Goal: Information Seeking & Learning: Learn about a topic

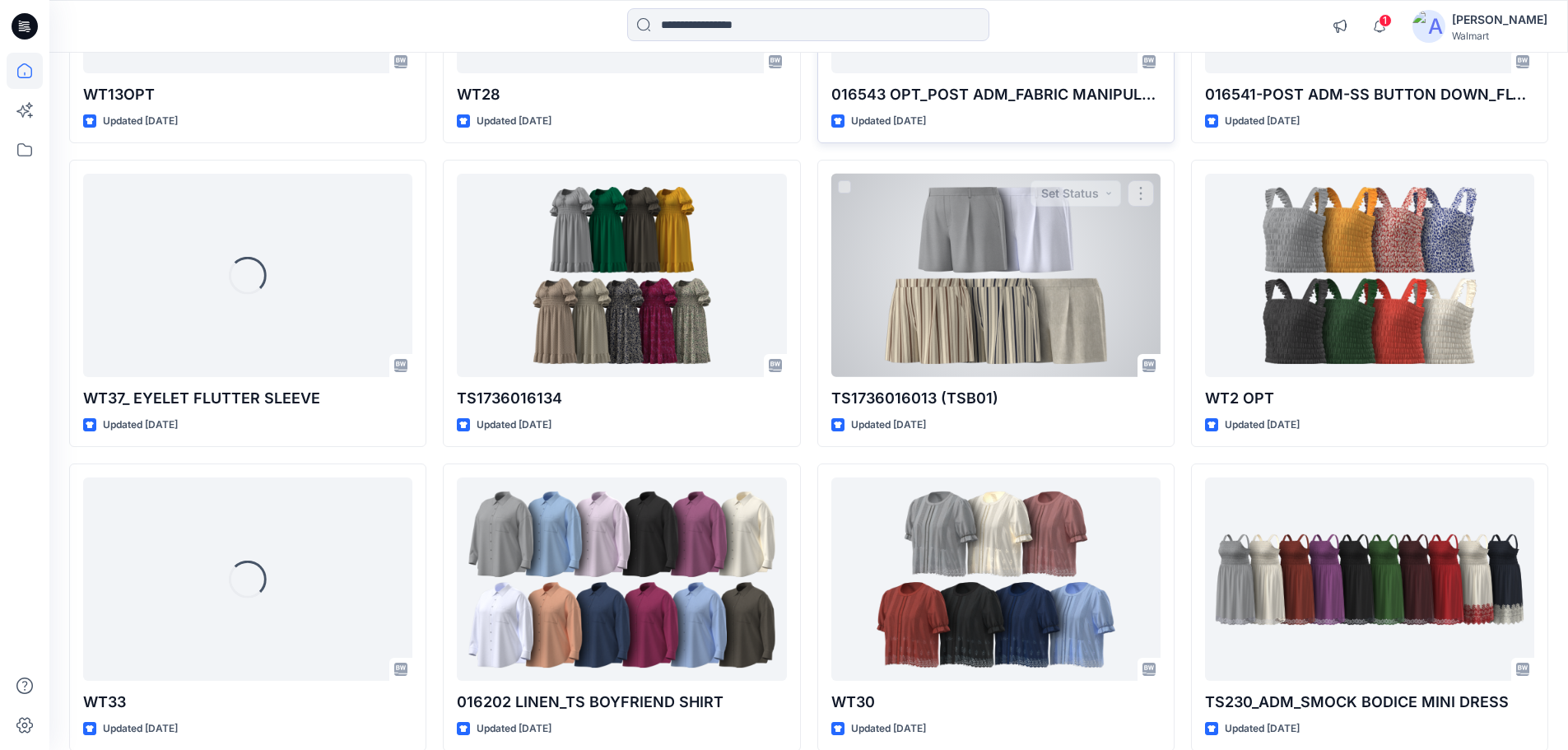
scroll to position [1031, 0]
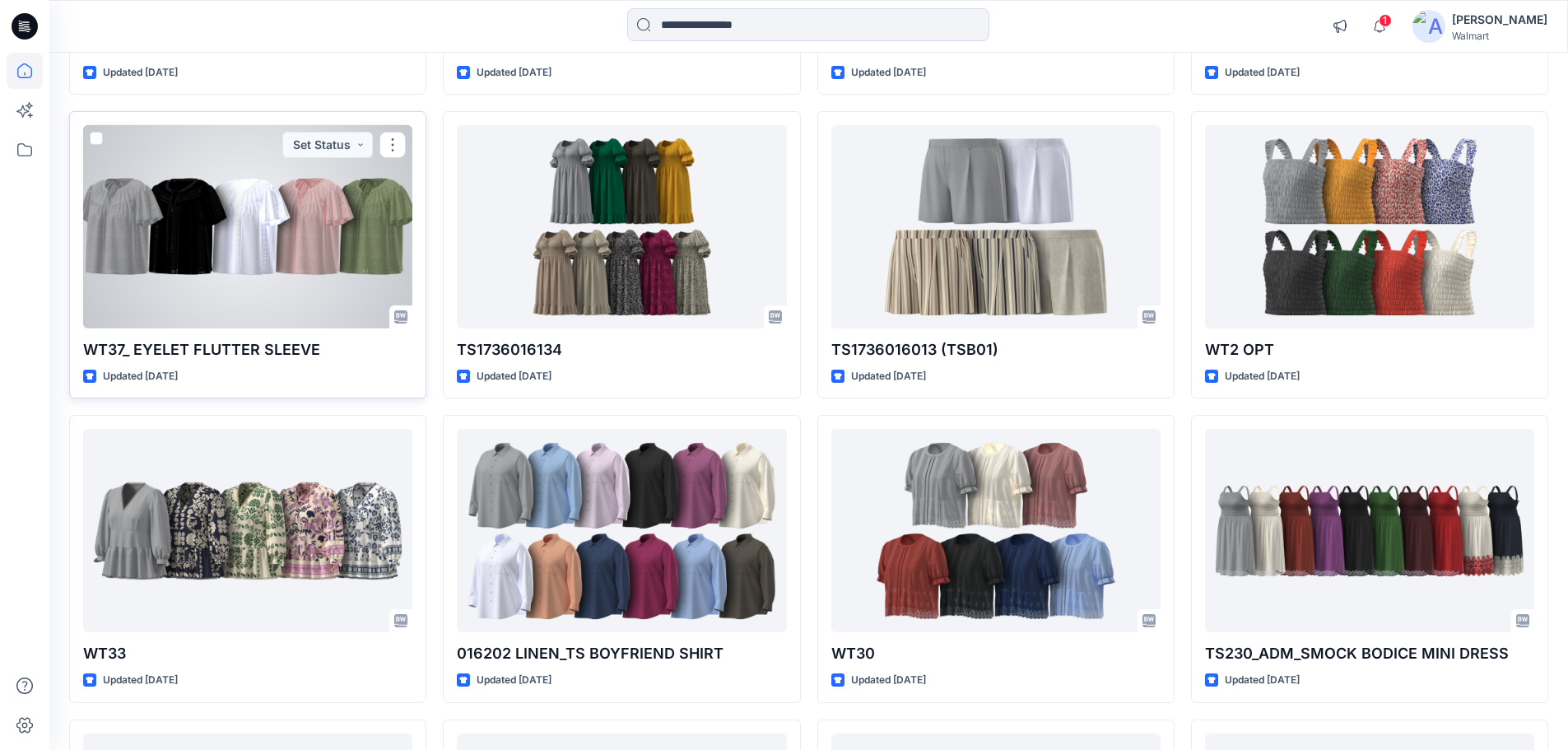
click at [206, 247] on div at bounding box center [247, 227] width 329 height 203
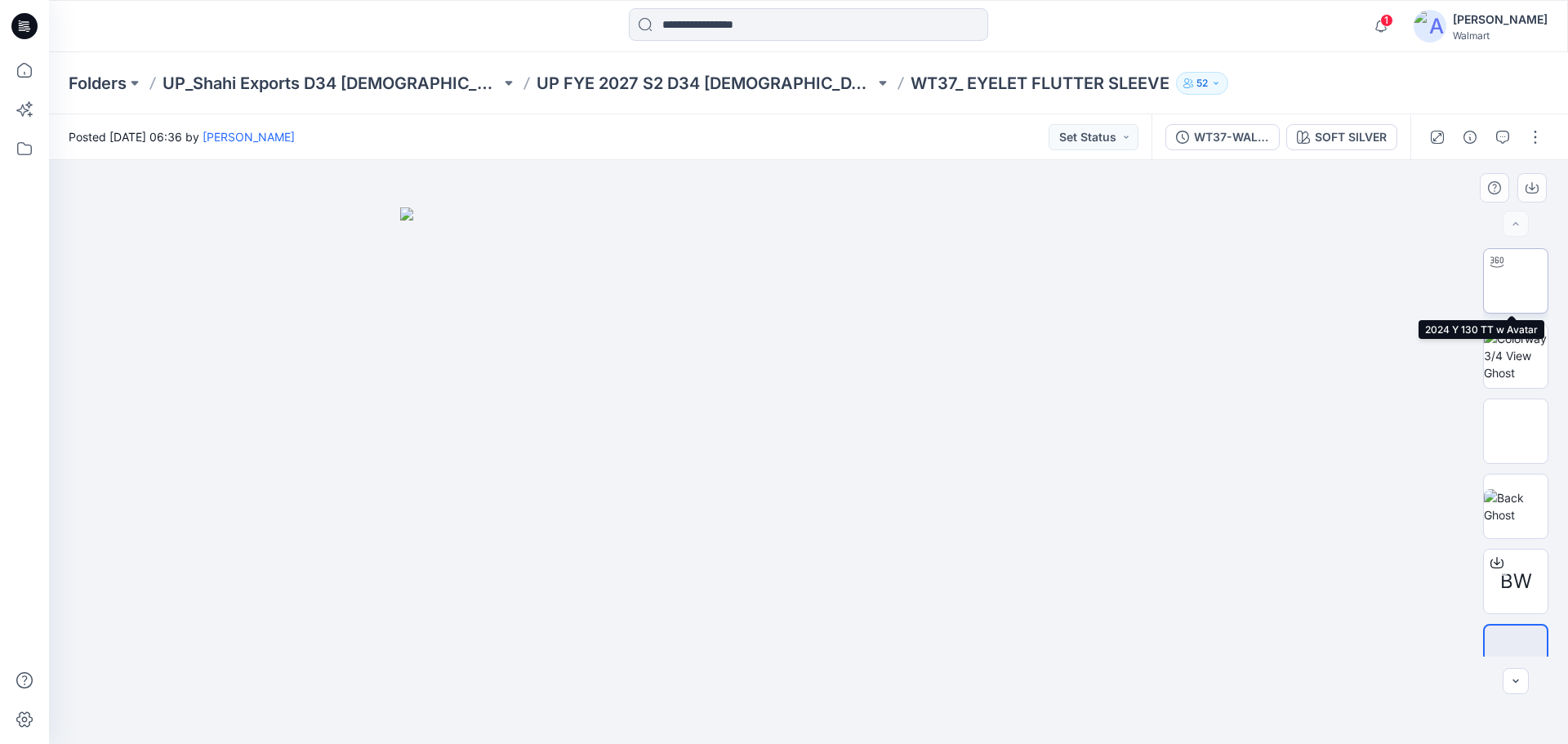
click at [1515, 281] on img at bounding box center [1515, 281] width 0 height 0
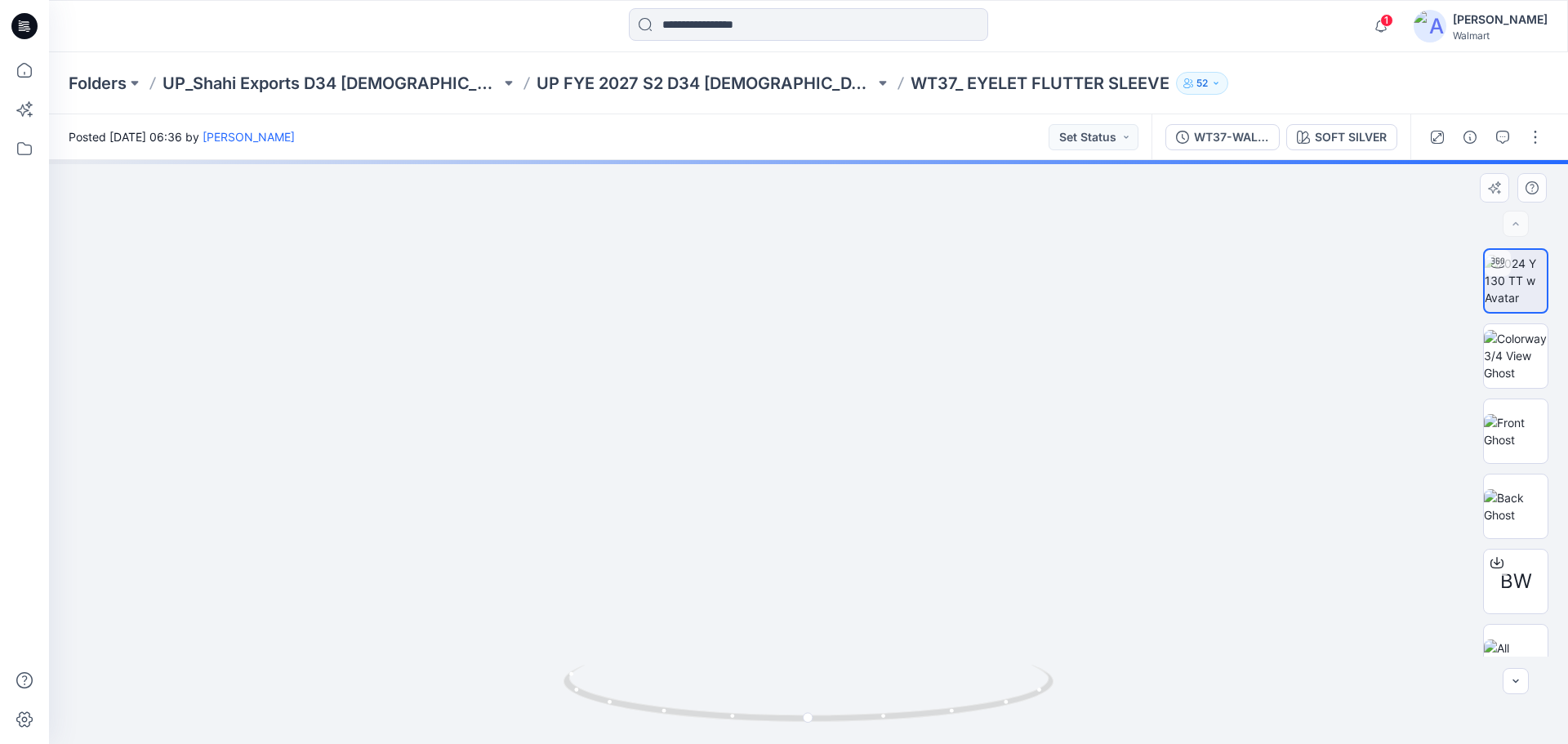
drag, startPoint x: 842, startPoint y: 340, endPoint x: 848, endPoint y: 444, distance: 104.2
drag, startPoint x: 946, startPoint y: 482, endPoint x: 925, endPoint y: 358, distance: 125.8
drag, startPoint x: 924, startPoint y: 528, endPoint x: 947, endPoint y: 483, distance: 50.5
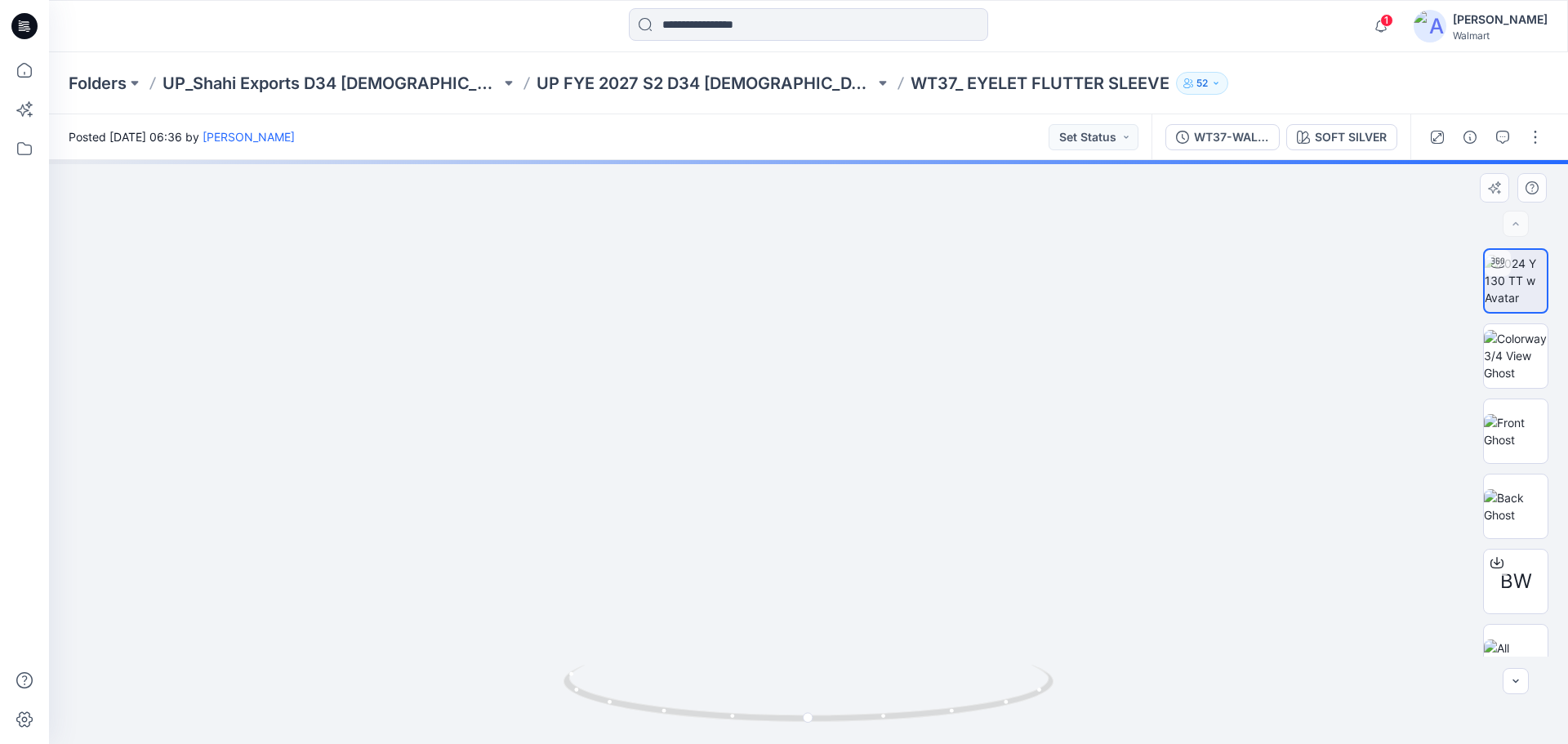
drag, startPoint x: 936, startPoint y: 321, endPoint x: 941, endPoint y: 481, distance: 160.1
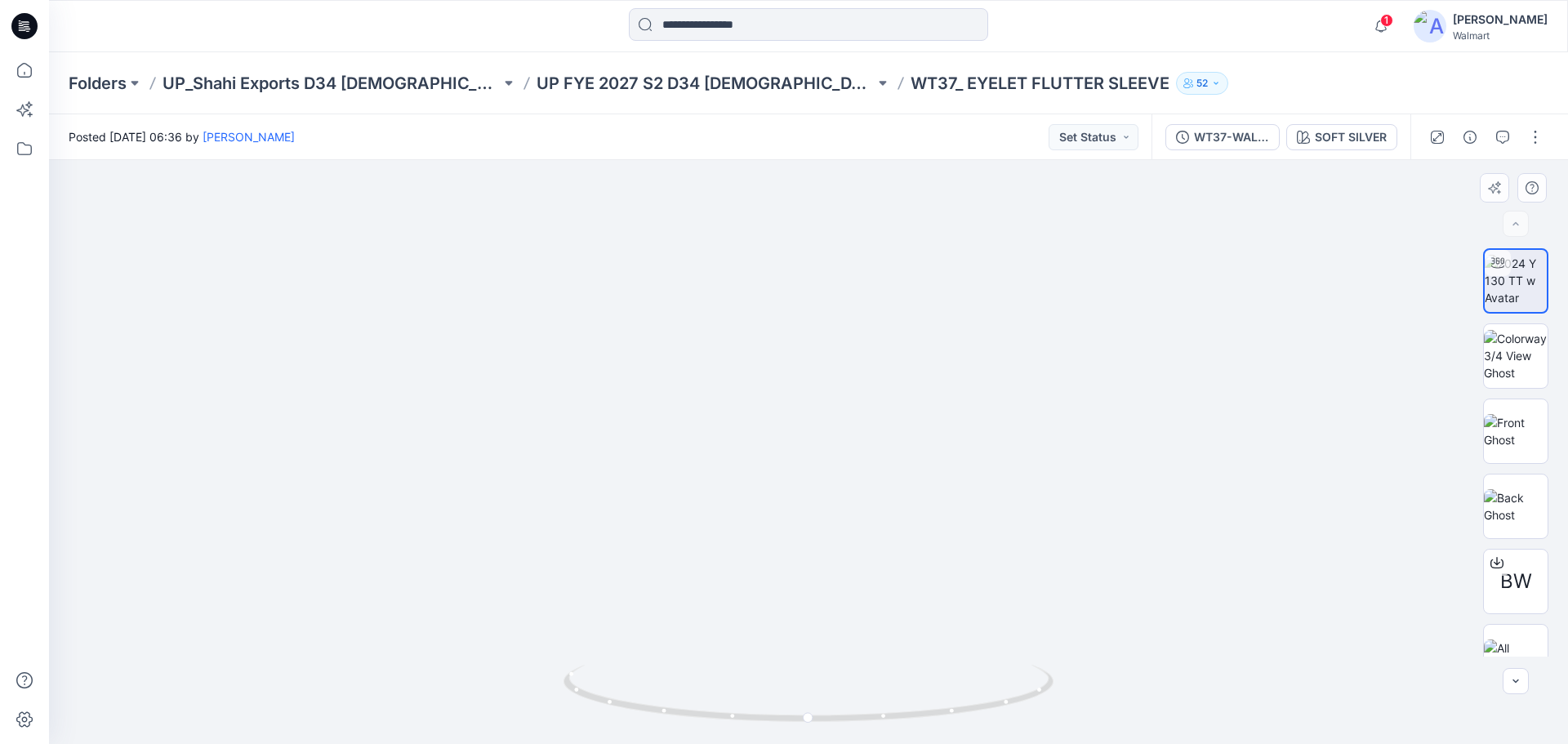
drag, startPoint x: 680, startPoint y: 504, endPoint x: 658, endPoint y: 347, distance: 158.5
drag, startPoint x: 658, startPoint y: 525, endPoint x: 636, endPoint y: 371, distance: 155.6
drag, startPoint x: 724, startPoint y: 716, endPoint x: 606, endPoint y: 676, distance: 124.6
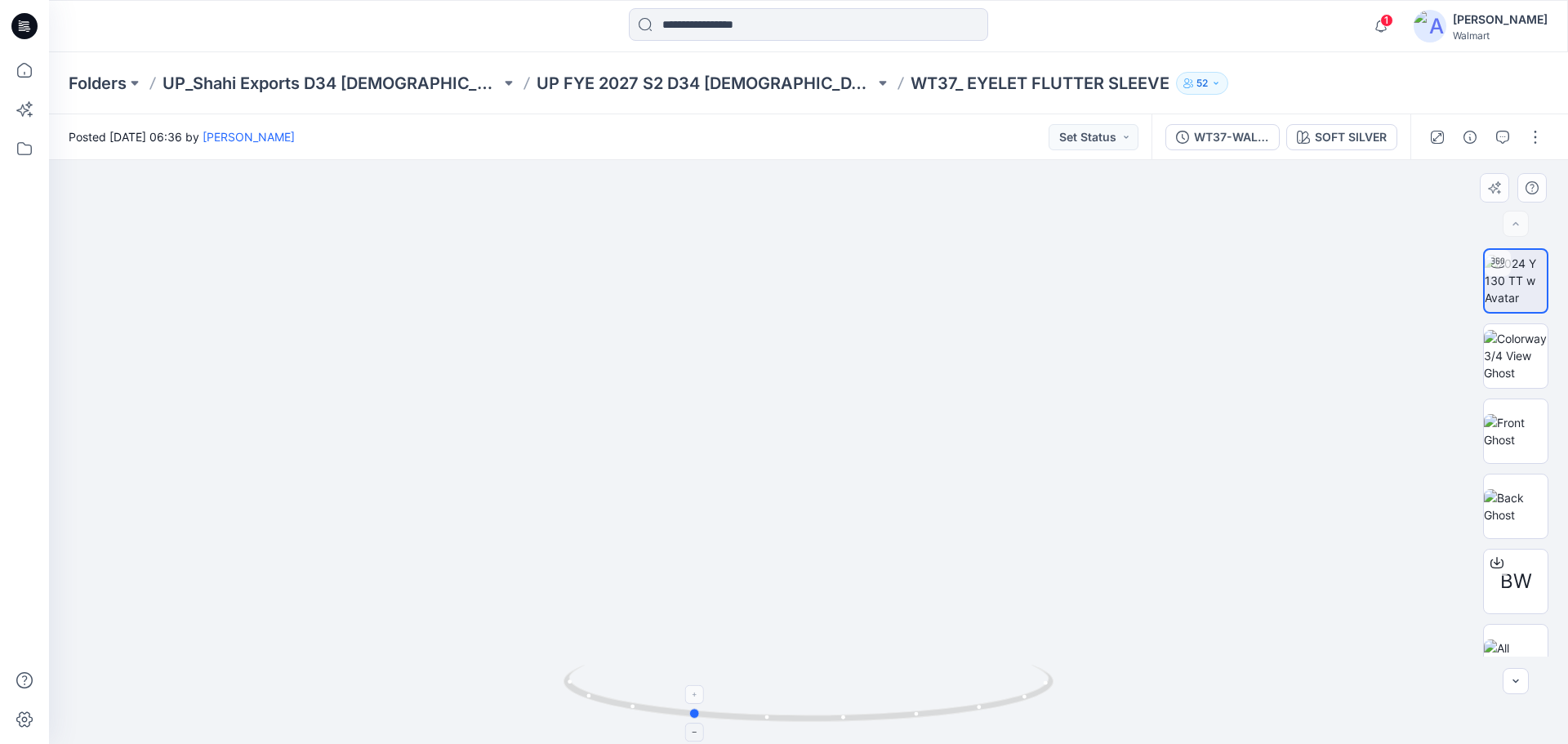
click at [606, 676] on icon at bounding box center [811, 695] width 494 height 61
drag, startPoint x: 783, startPoint y: 379, endPoint x: 775, endPoint y: 692, distance: 313.1
click at [775, 692] on div at bounding box center [808, 452] width 1519 height 584
drag, startPoint x: 797, startPoint y: 498, endPoint x: 795, endPoint y: 604, distance: 106.0
click at [795, 604] on img at bounding box center [777, 705] width 3345 height 3344
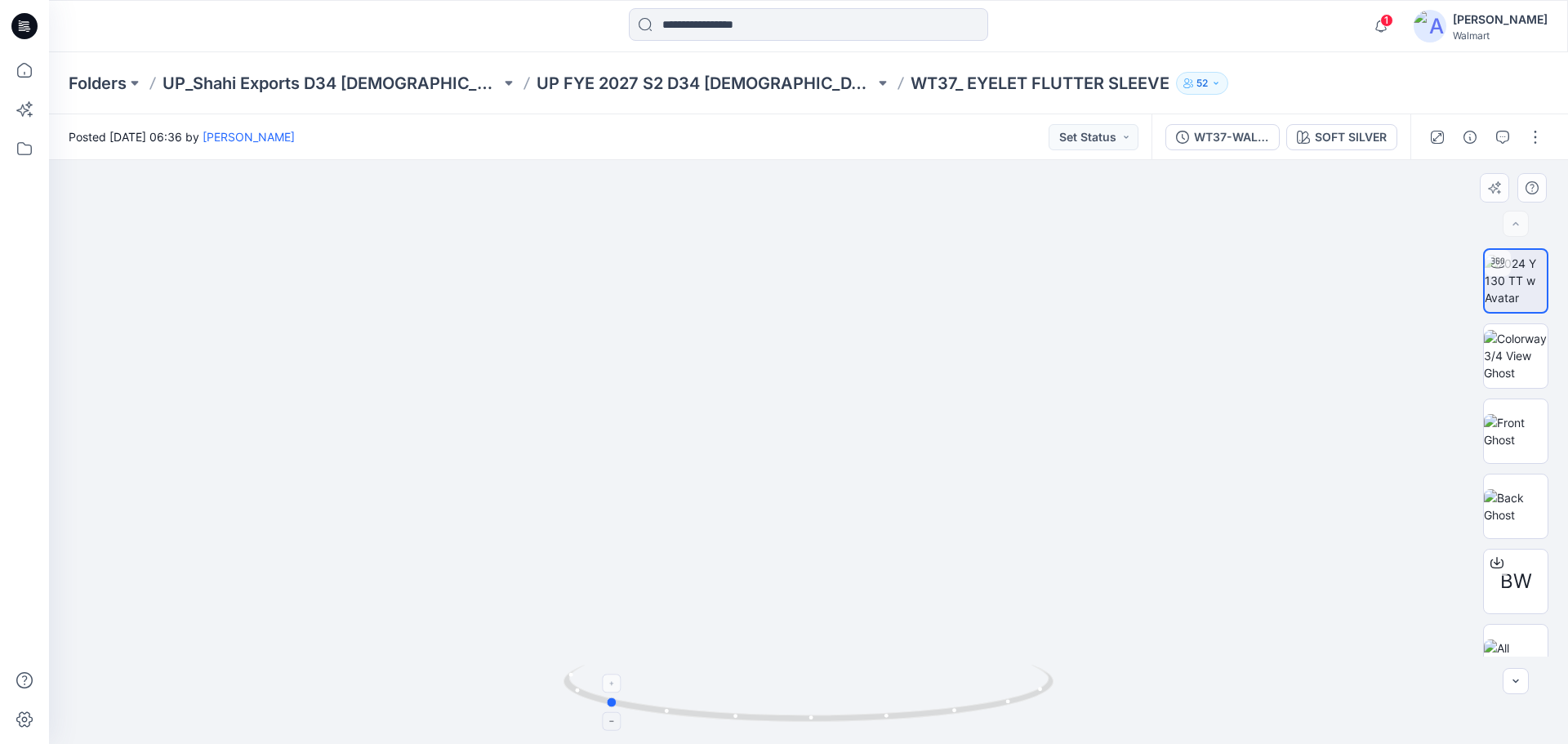
drag, startPoint x: 869, startPoint y: 723, endPoint x: 784, endPoint y: 716, distance: 85.3
click at [784, 716] on icon at bounding box center [811, 695] width 494 height 61
drag, startPoint x: 862, startPoint y: 528, endPoint x: 862, endPoint y: 628, distance: 100.0
drag, startPoint x: 817, startPoint y: 621, endPoint x: 833, endPoint y: 643, distance: 27.2
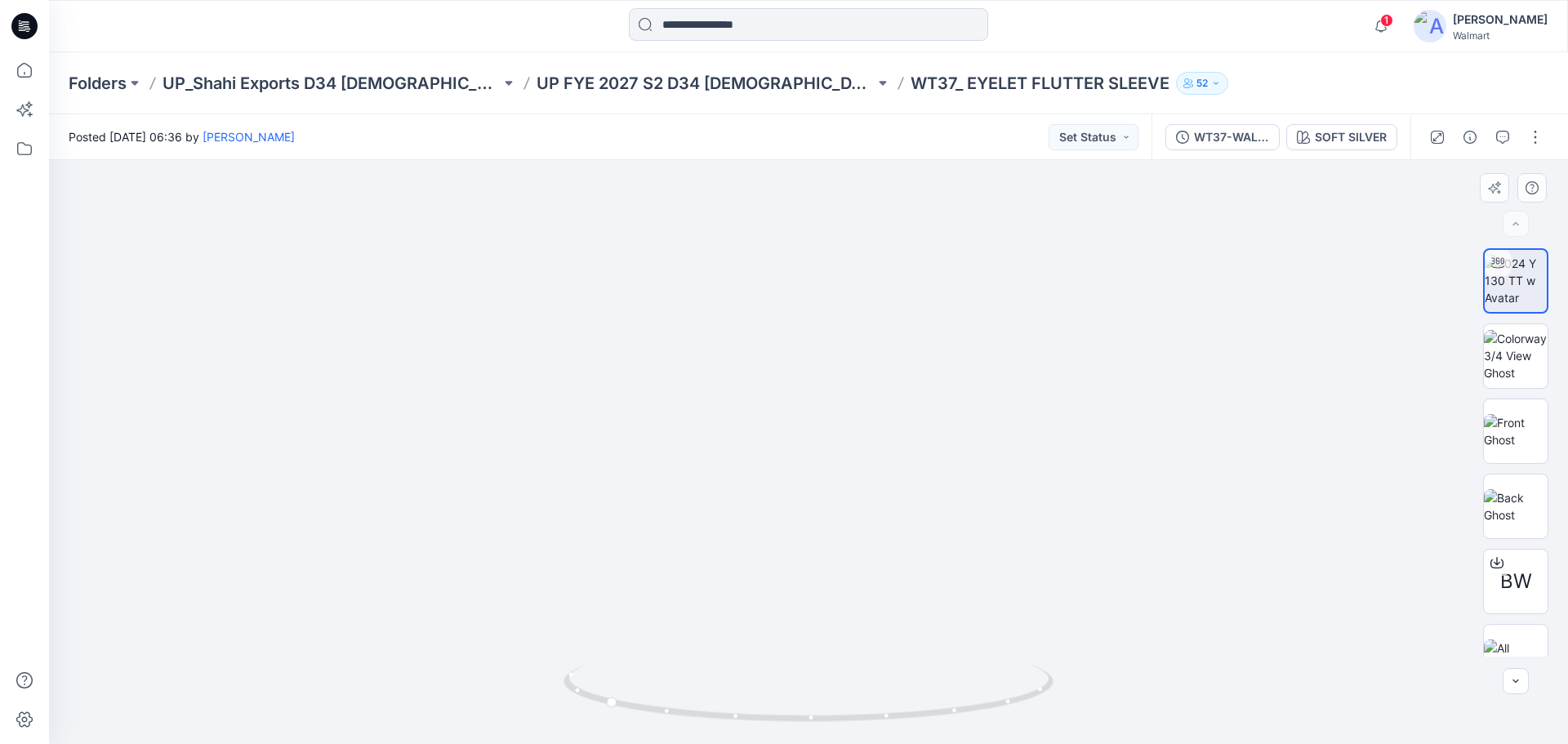
drag, startPoint x: 828, startPoint y: 724, endPoint x: 1039, endPoint y: 638, distance: 227.9
click at [1039, 638] on div at bounding box center [808, 452] width 1519 height 584
drag, startPoint x: 798, startPoint y: 606, endPoint x: 799, endPoint y: 396, distance: 210.0
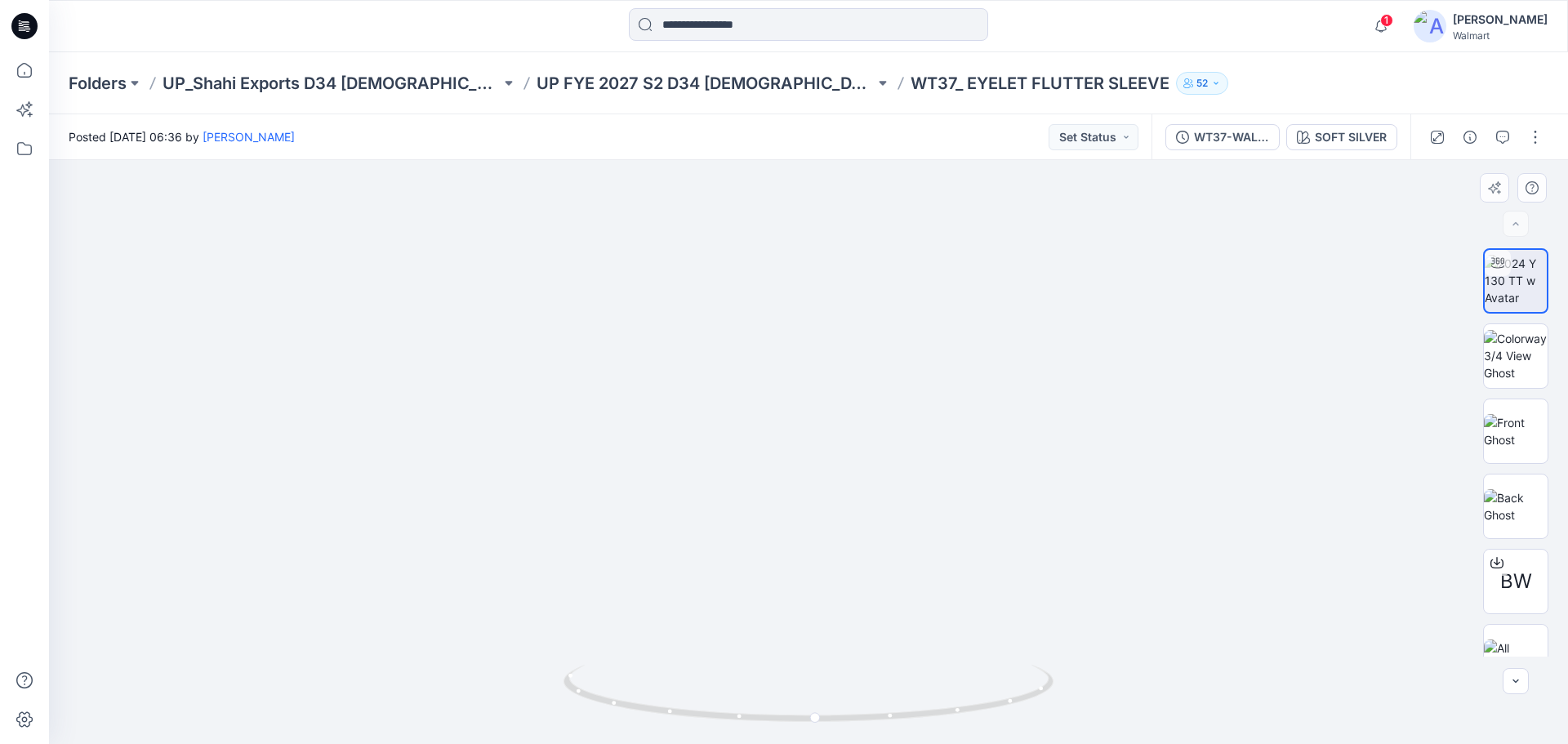
drag, startPoint x: 751, startPoint y: 607, endPoint x: 777, endPoint y: 380, distance: 228.5
drag, startPoint x: 780, startPoint y: 500, endPoint x: 785, endPoint y: 381, distance: 119.1
drag, startPoint x: 781, startPoint y: 468, endPoint x: 754, endPoint y: 523, distance: 61.3
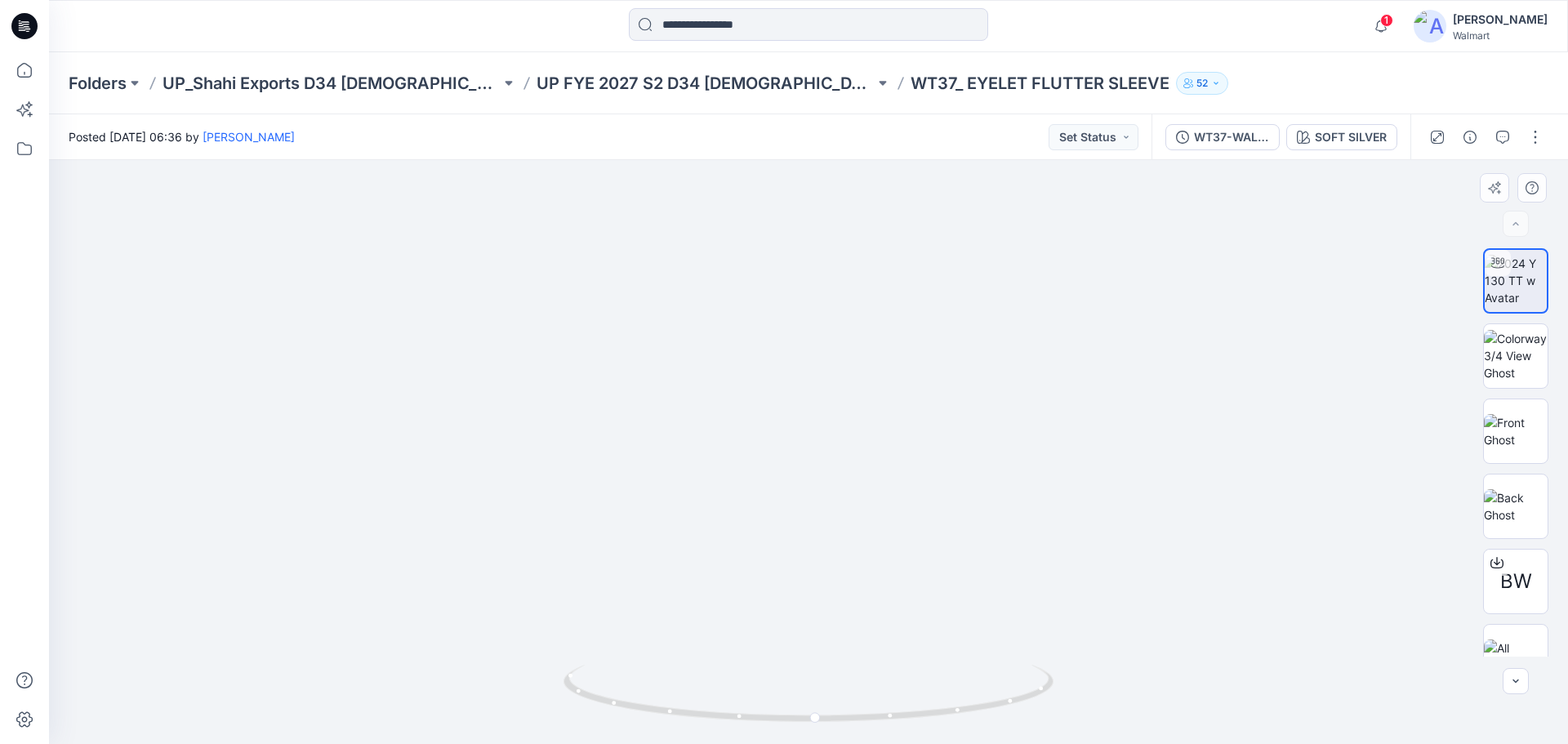
click at [28, 74] on icon at bounding box center [24, 70] width 36 height 36
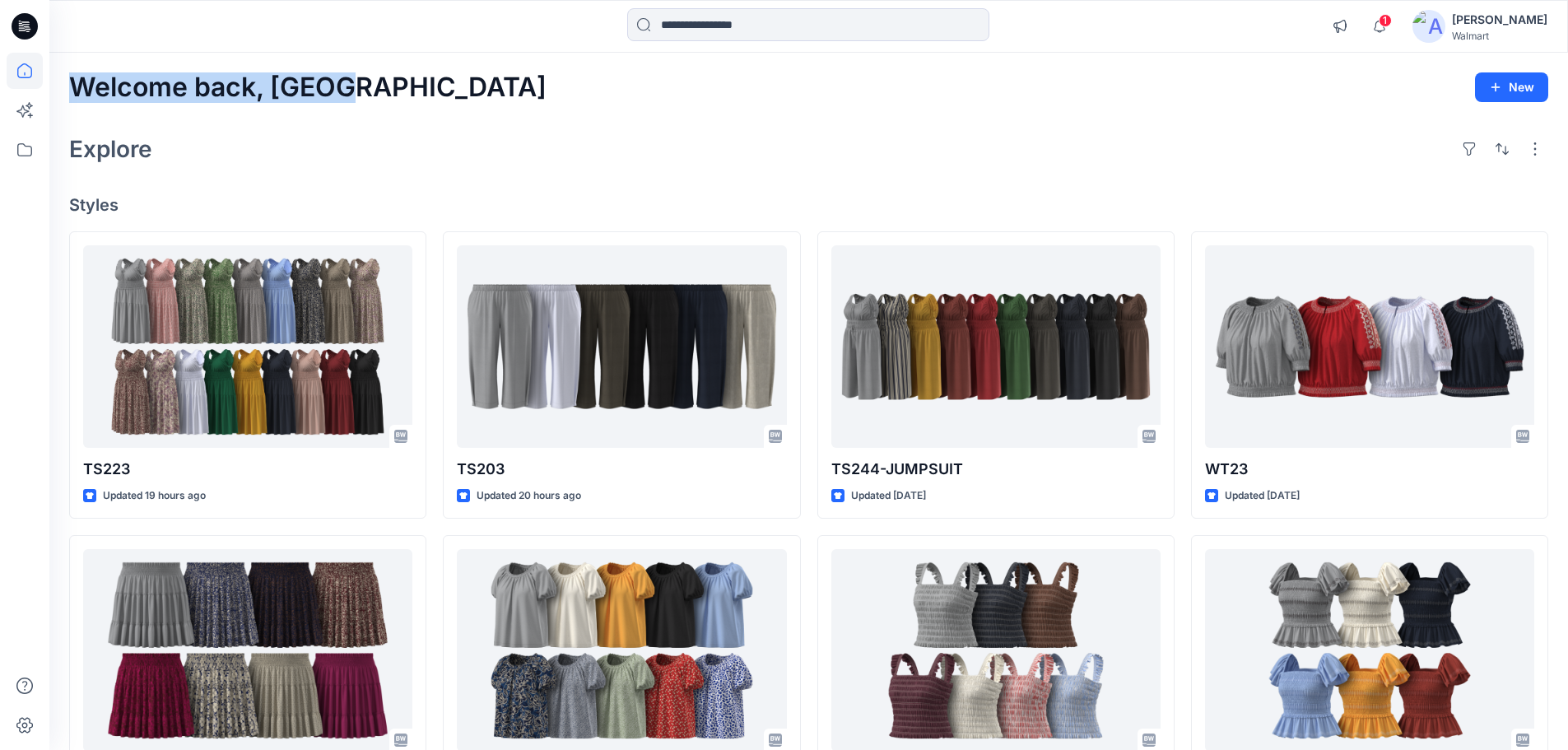
drag, startPoint x: 74, startPoint y: 94, endPoint x: 350, endPoint y: 92, distance: 276.0
click at [350, 92] on div "Welcome back, Rahul New" at bounding box center [808, 87] width 1479 height 31
drag, startPoint x: 342, startPoint y: 86, endPoint x: 78, endPoint y: 86, distance: 264.0
click at [78, 86] on div "Welcome back, Rahul New" at bounding box center [808, 87] width 1479 height 31
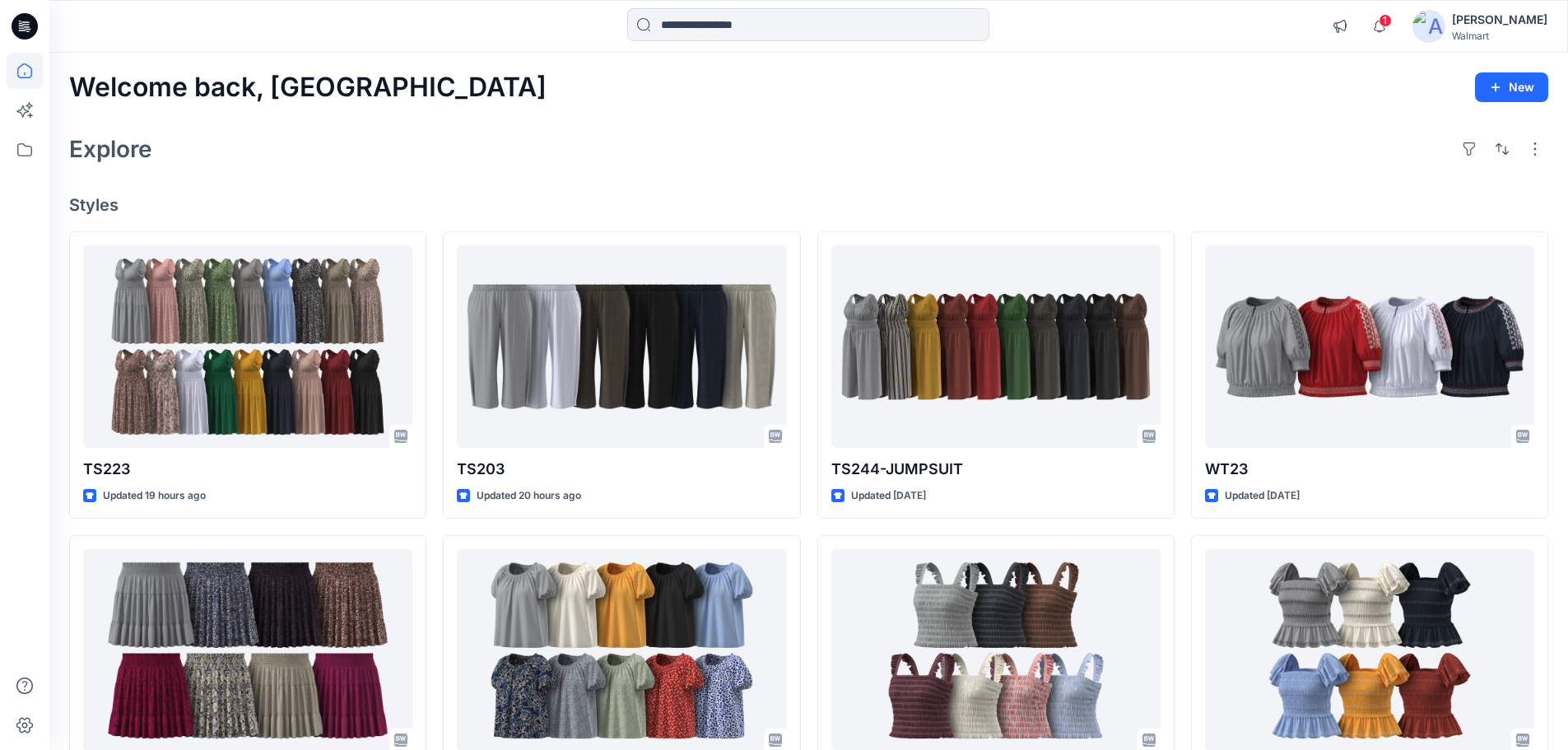
click at [194, 139] on div "Explore" at bounding box center [808, 148] width 1479 height 40
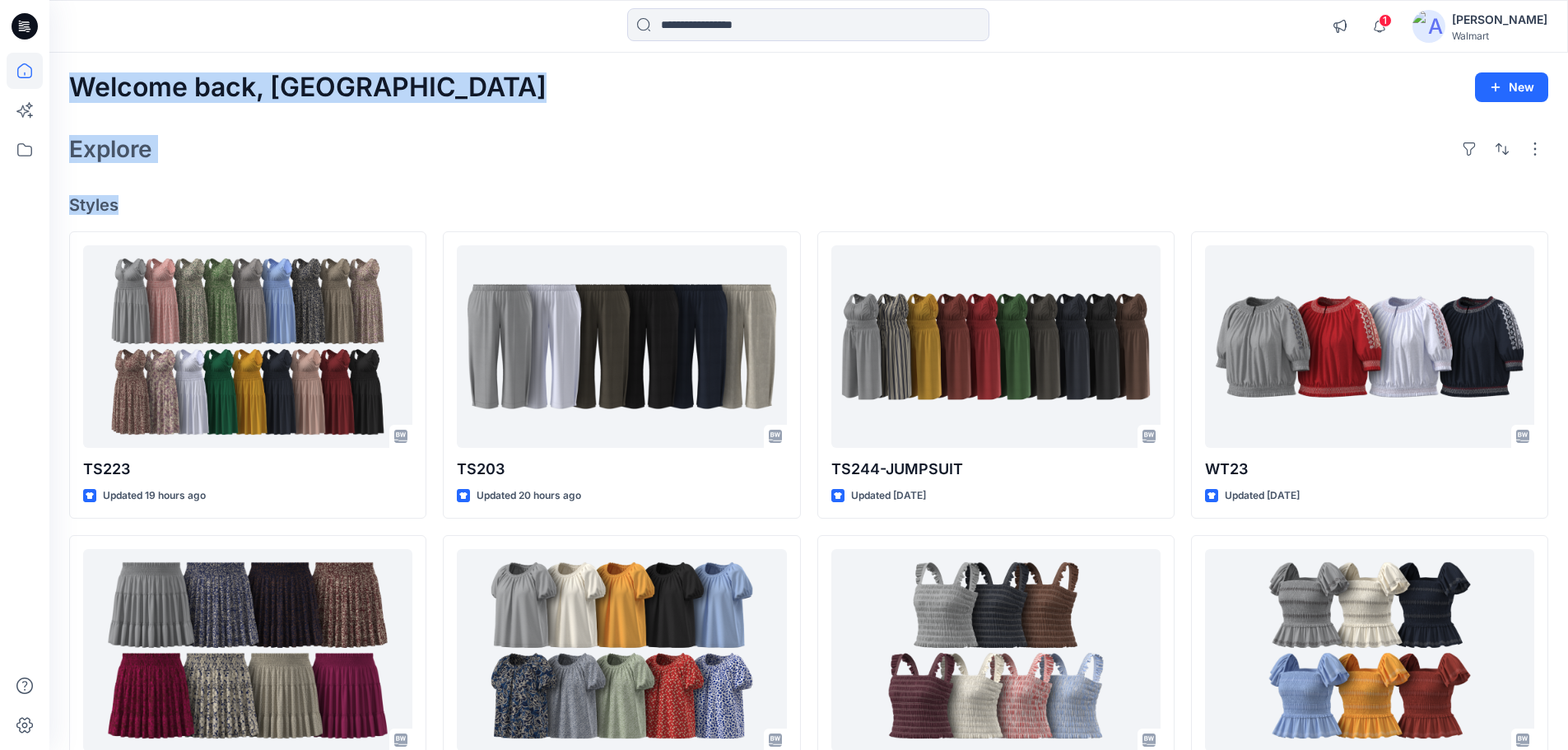
drag, startPoint x: 75, startPoint y: 93, endPoint x: 233, endPoint y: 197, distance: 189.2
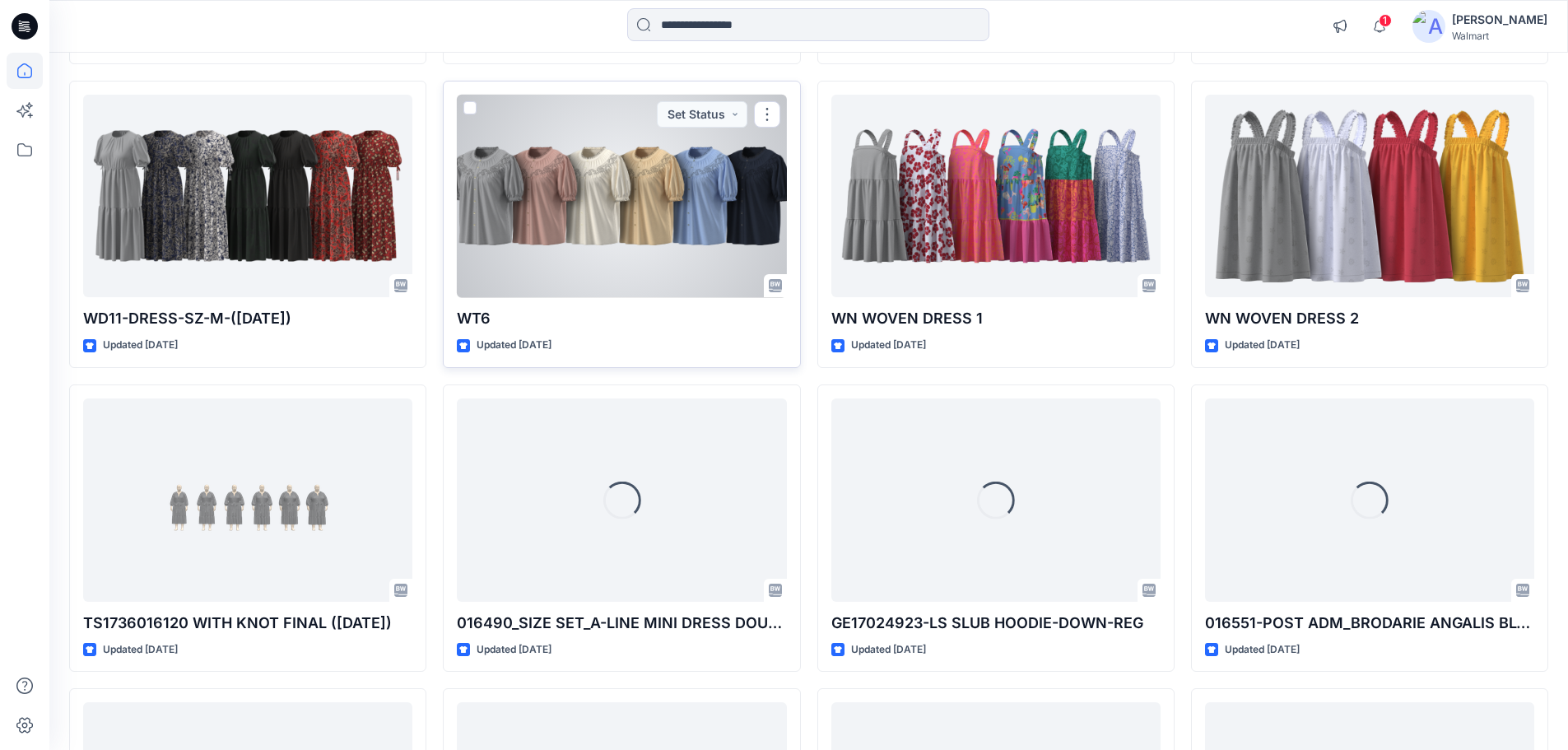
scroll to position [5425, 0]
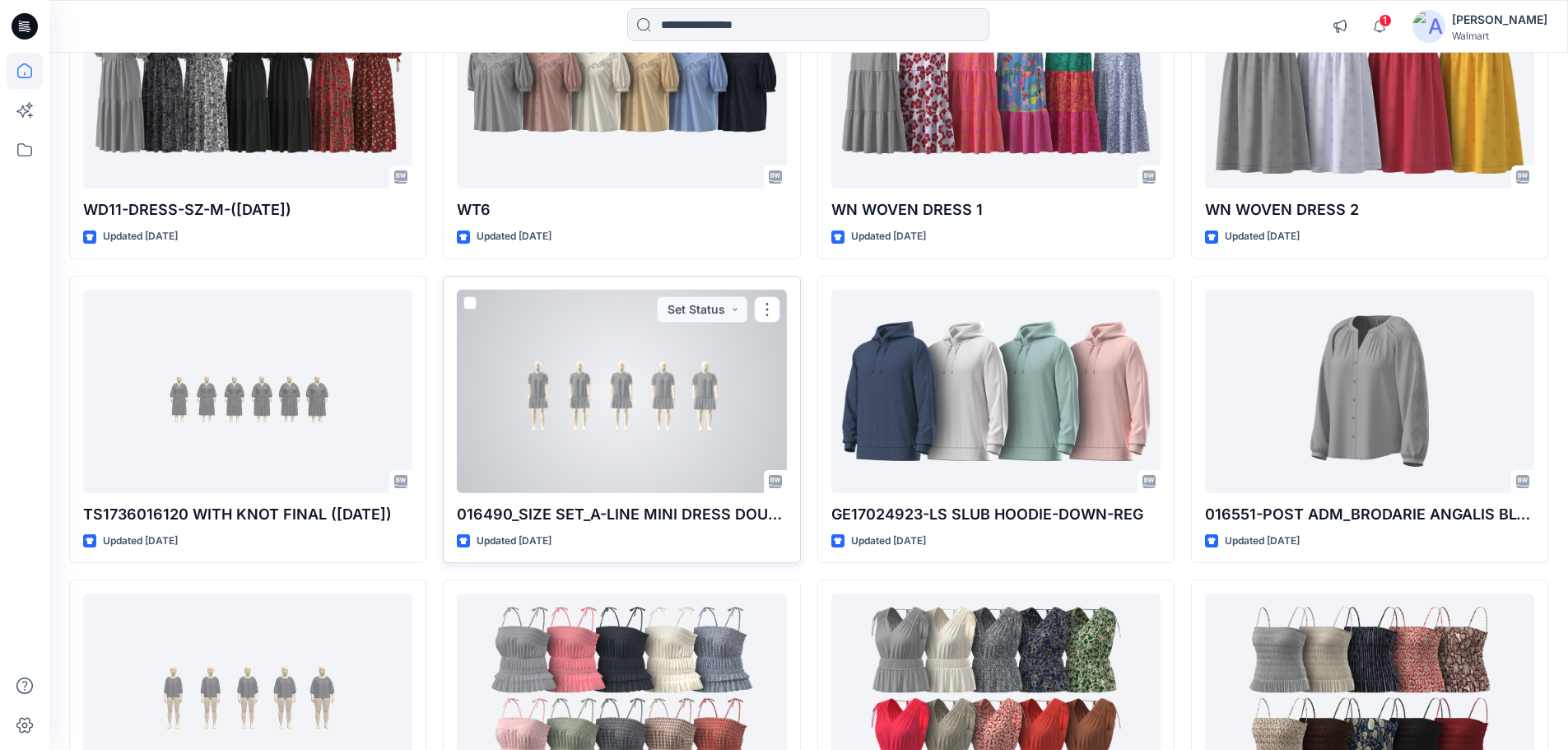
click at [619, 400] on div at bounding box center [621, 391] width 329 height 203
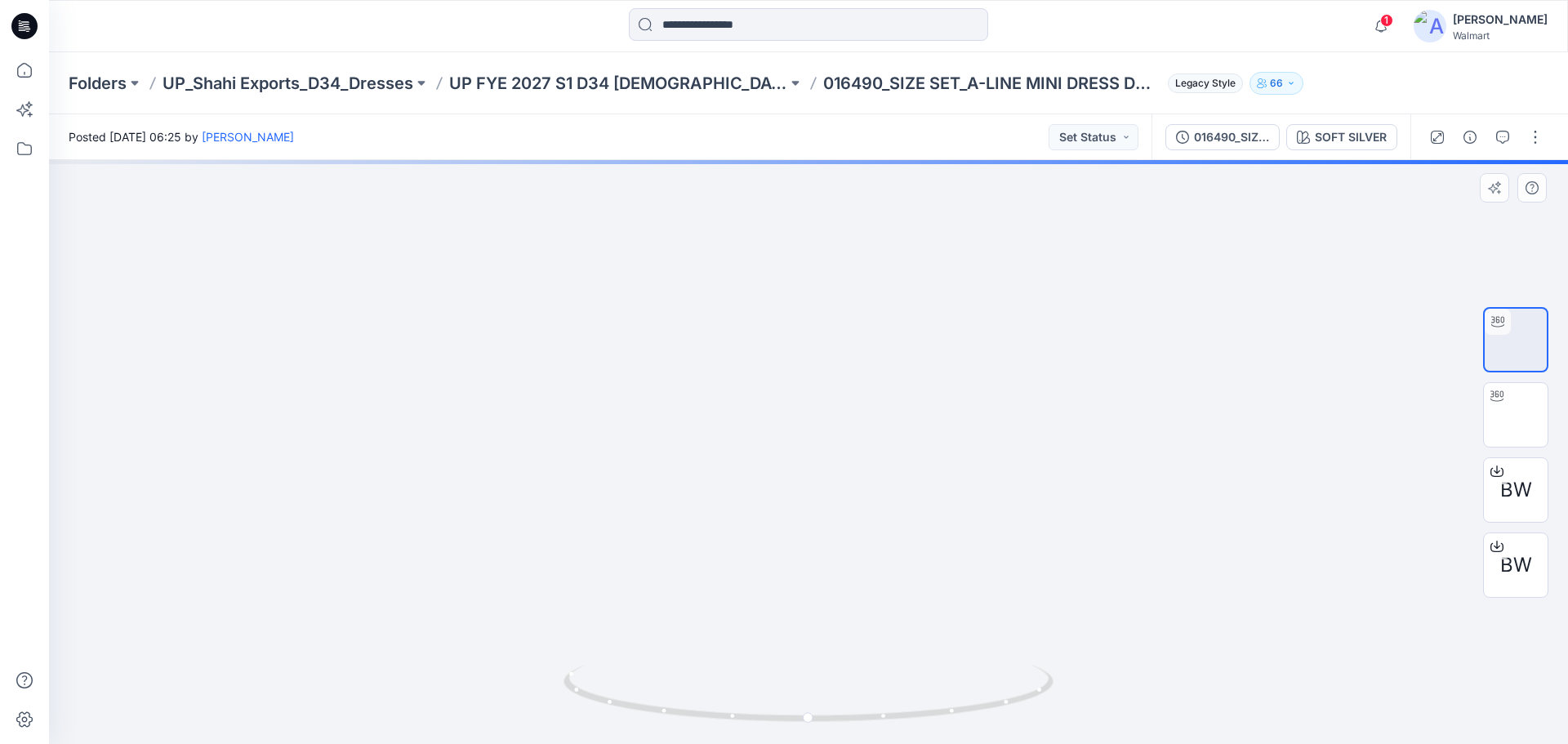
drag, startPoint x: 768, startPoint y: 485, endPoint x: 663, endPoint y: 447, distance: 111.7
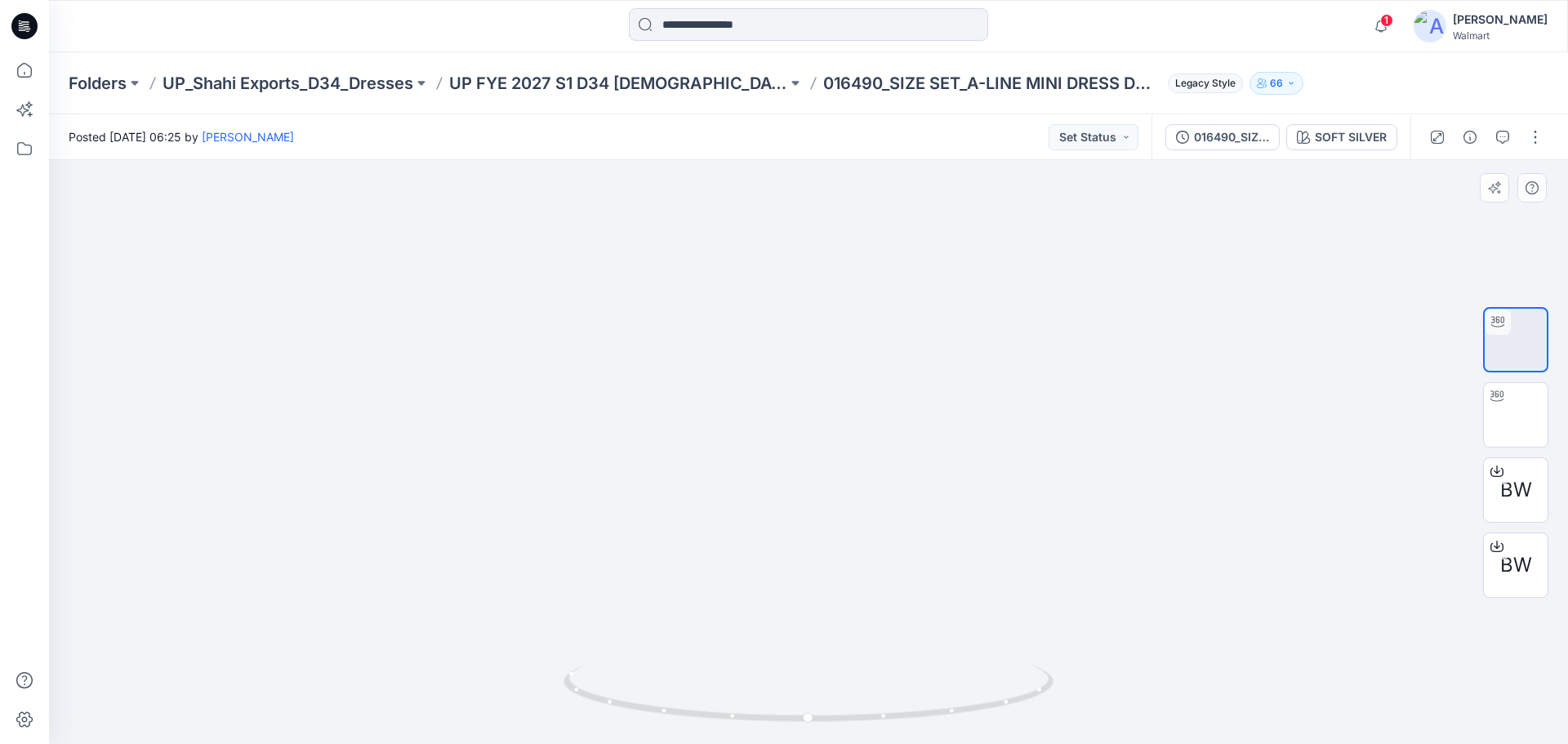
drag, startPoint x: 650, startPoint y: 488, endPoint x: 644, endPoint y: 467, distance: 21.8
click at [644, 467] on img at bounding box center [808, 229] width 1325 height 1028
drag, startPoint x: 998, startPoint y: 476, endPoint x: 788, endPoint y: 468, distance: 210.2
click at [788, 468] on img at bounding box center [771, 147] width 1593 height 1194
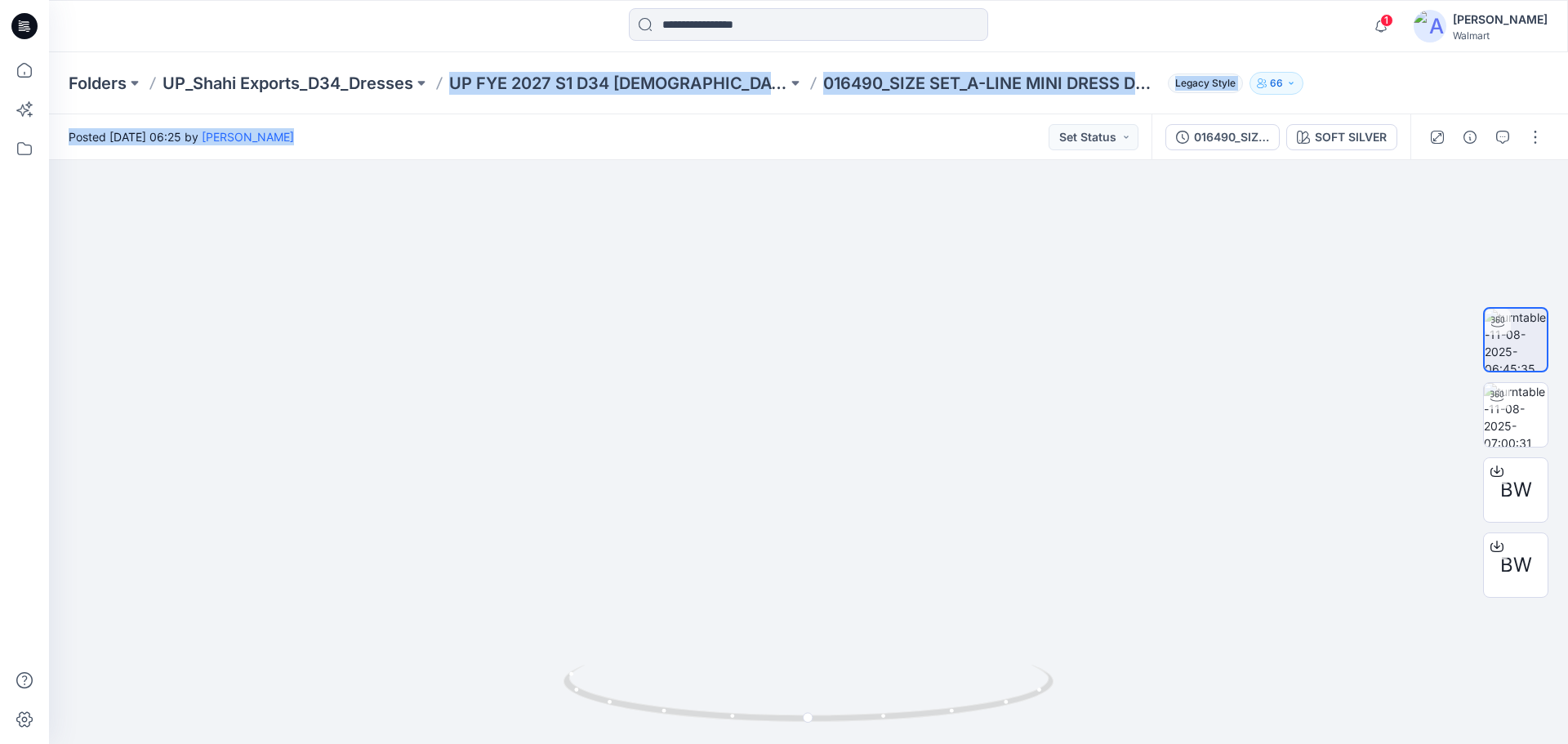
drag, startPoint x: 451, startPoint y: 98, endPoint x: 711, endPoint y: 115, distance: 260.6
click at [711, 115] on div "Folders UP_Shahi Exports_D34_Dresses UP FYE 2027 S1 D34 [DEMOGRAPHIC_DATA] Dres…" at bounding box center [808, 398] width 1519 height 691
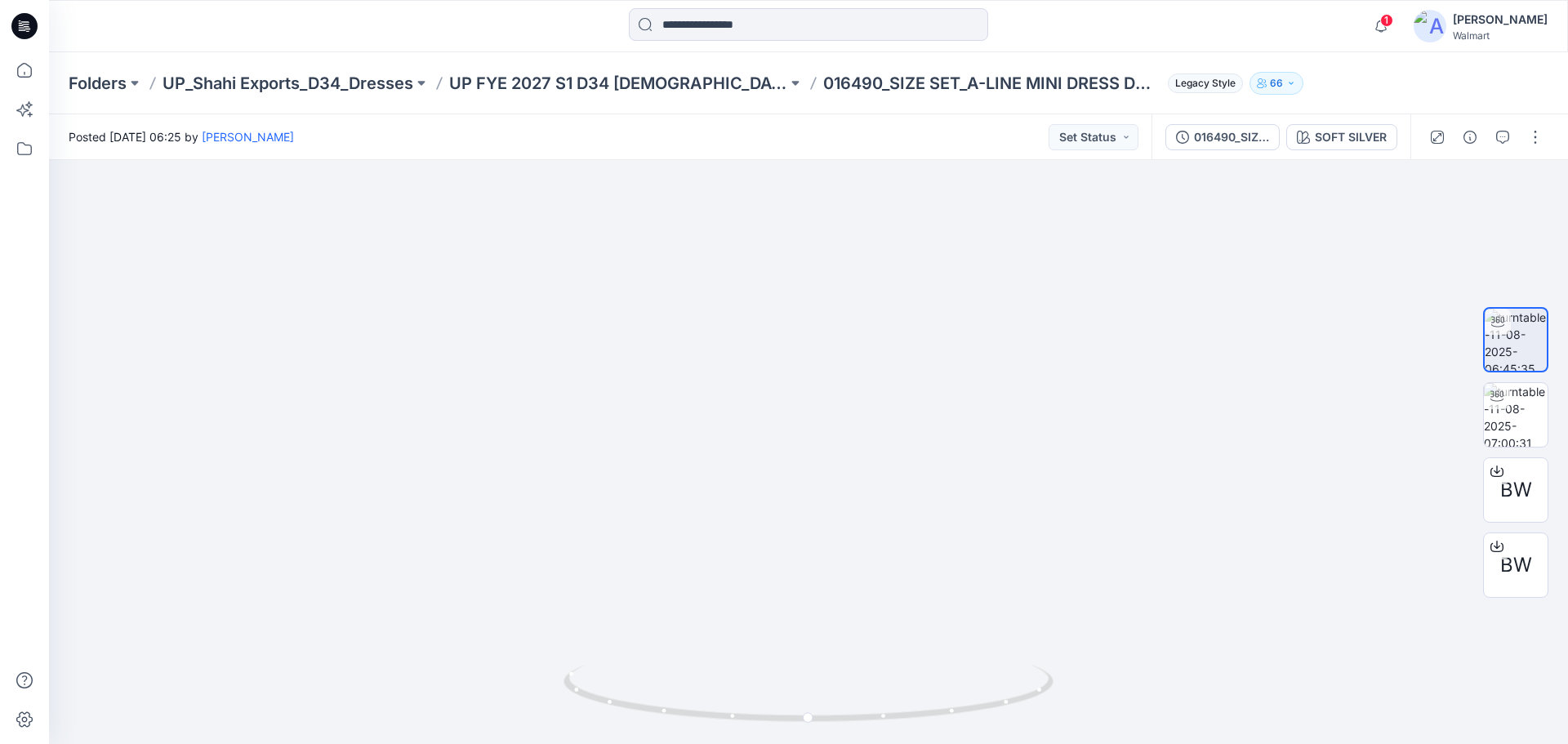
click at [1117, 25] on div at bounding box center [809, 25] width 760 height 36
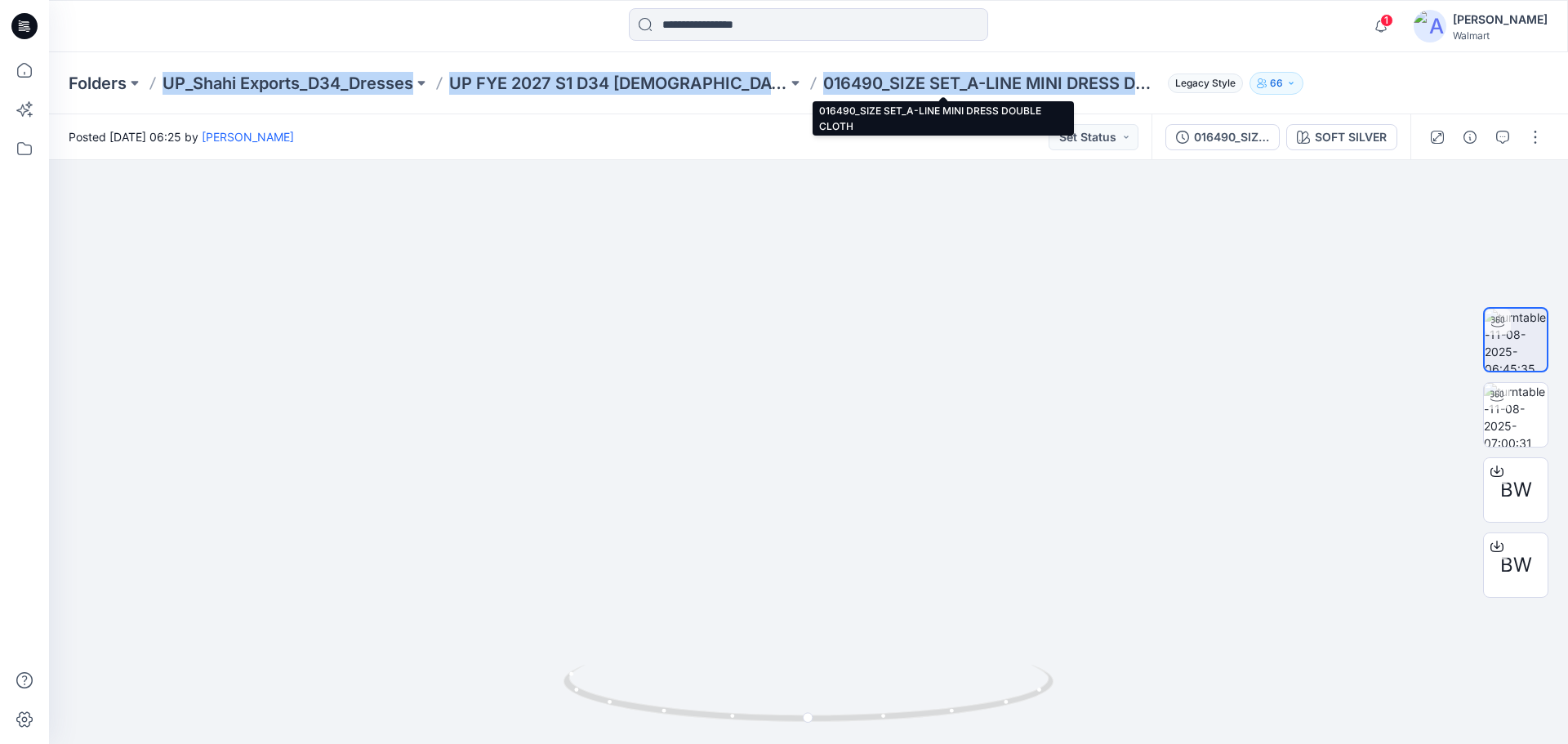
drag, startPoint x: 169, startPoint y: 97, endPoint x: 1095, endPoint y: 88, distance: 926.0
click at [1095, 88] on div "Folders UP_Shahi Exports_D34_Dresses UP FYE 2027 S1 D34 [DEMOGRAPHIC_DATA] Dres…" at bounding box center [808, 83] width 1519 height 62
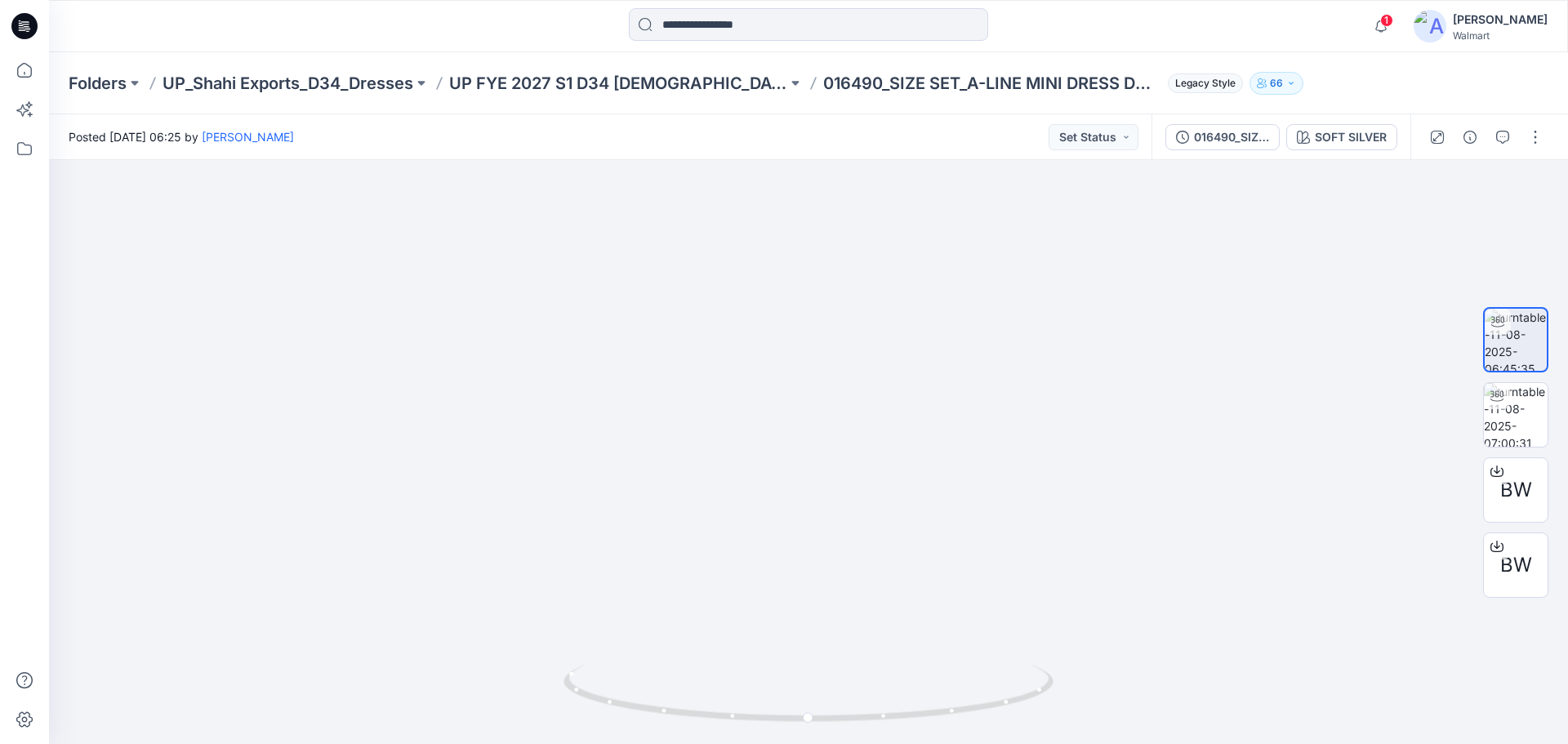
click at [1307, 79] on div "Folders UP_Shahi Exports_D34_Dresses UP FYE 2027 S1 D34 [DEMOGRAPHIC_DATA] Dres…" at bounding box center [744, 83] width 1353 height 23
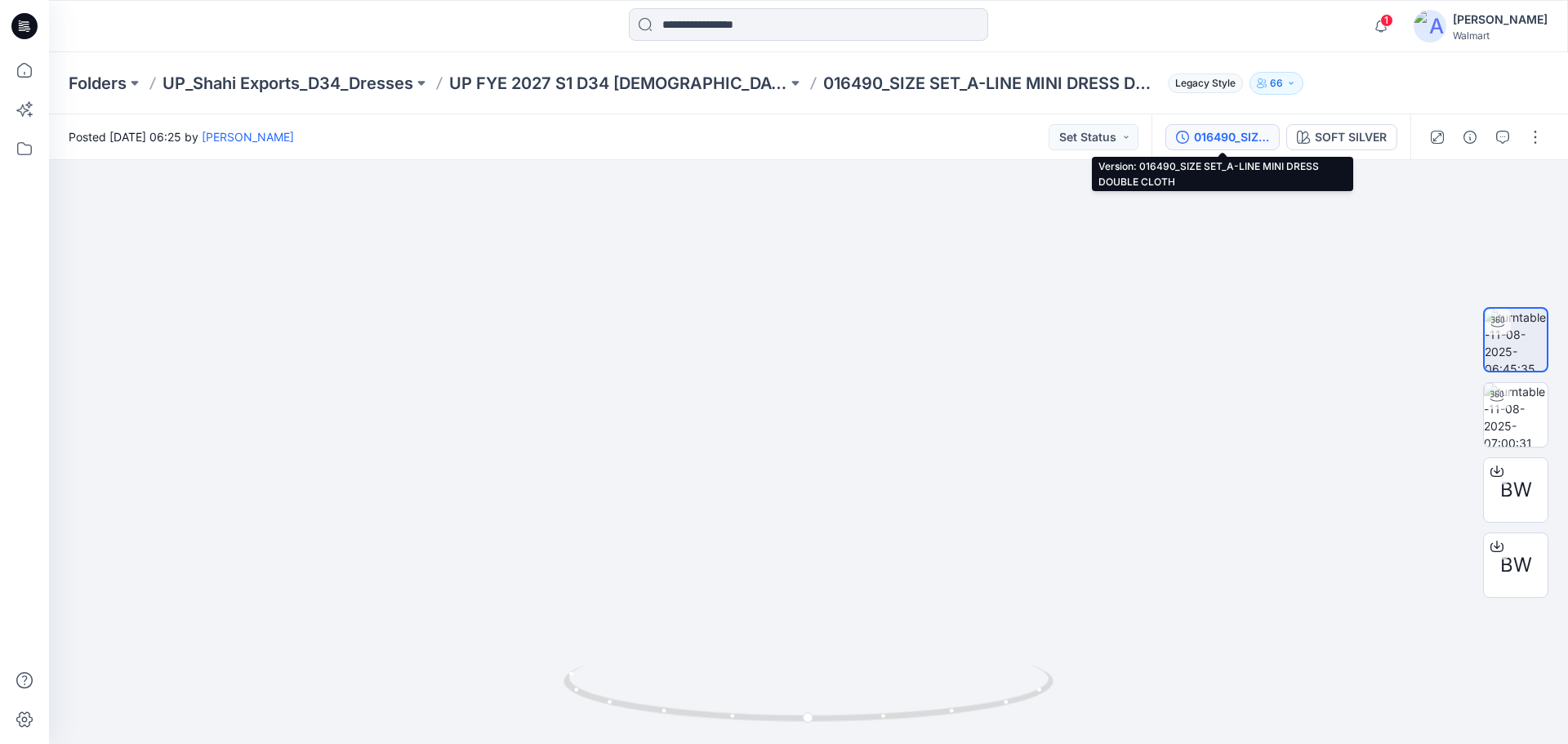
click at [1222, 141] on div "016490_SIZE SET_A-LINE MINI DRESS DOUBLE CLOTH" at bounding box center [1232, 137] width 75 height 18
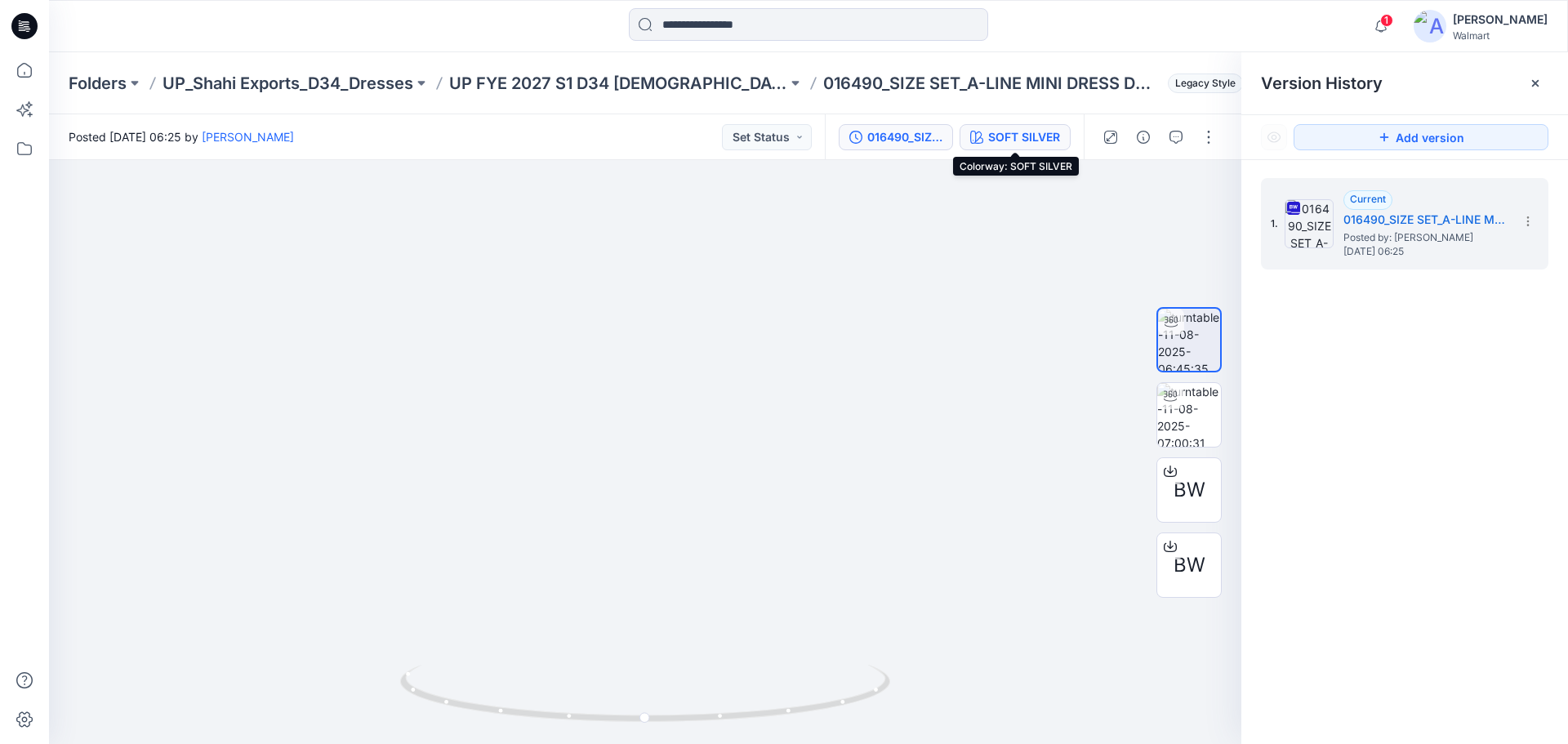
click at [1039, 137] on div "SOFT SILVER" at bounding box center [1024, 137] width 72 height 18
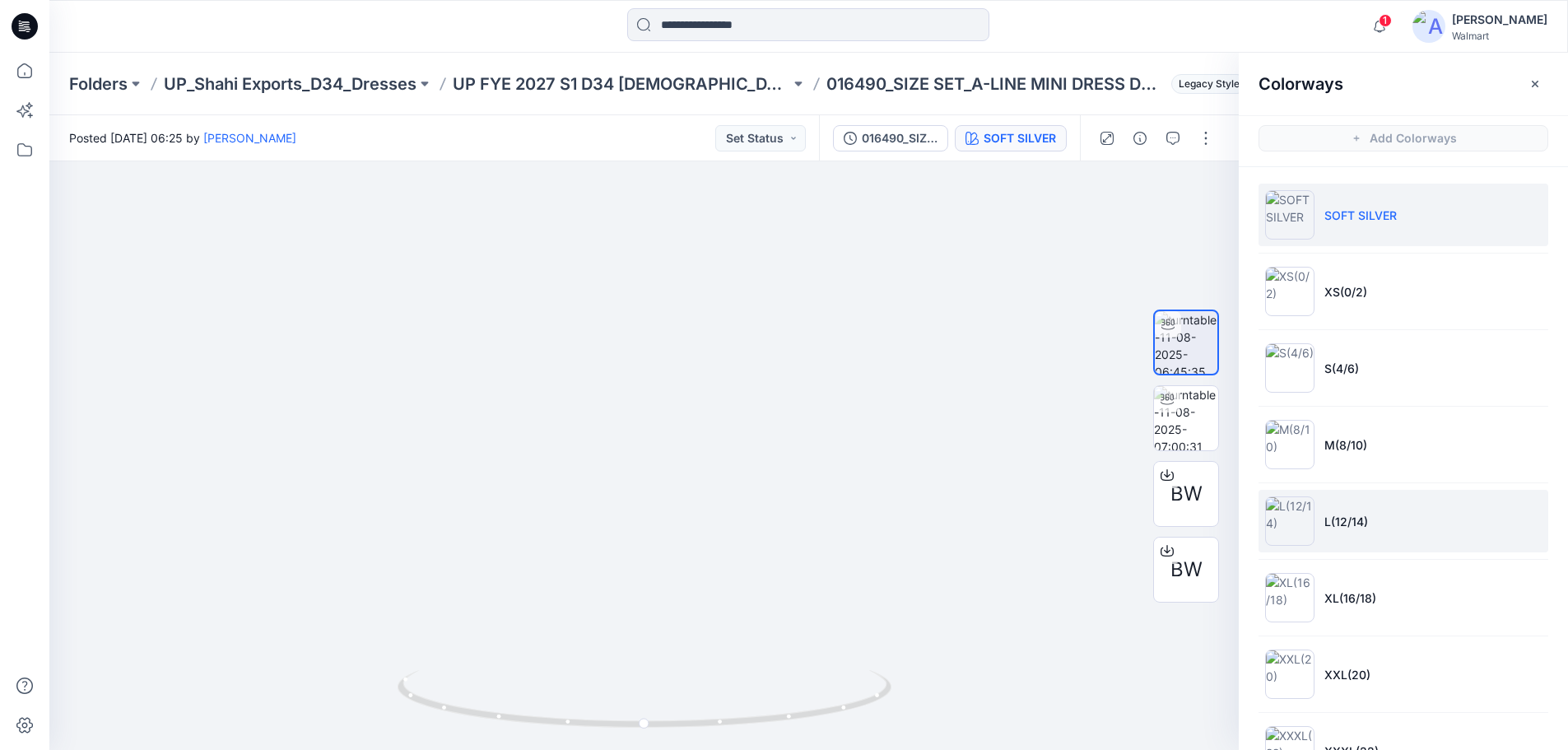
scroll to position [56, 0]
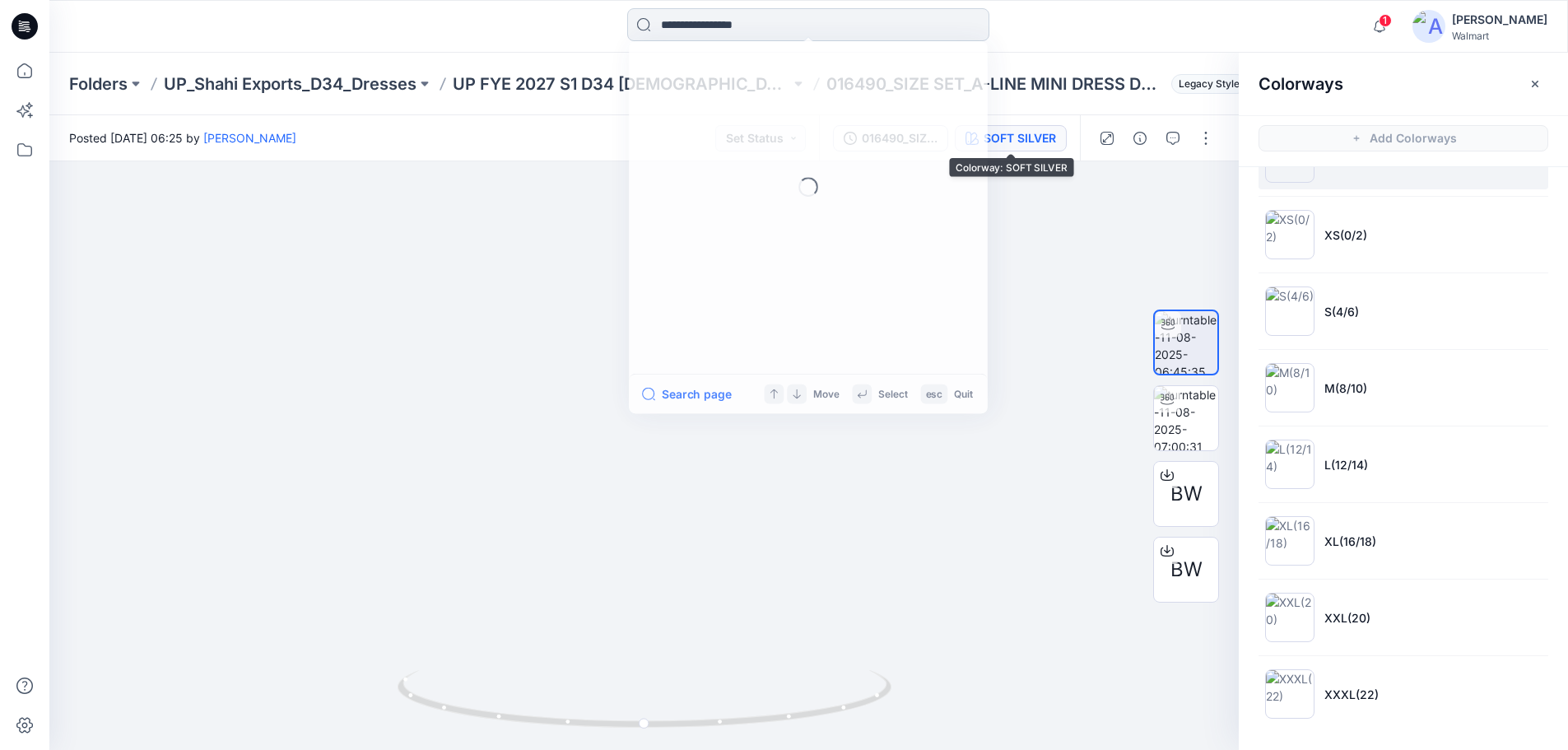
click at [788, 26] on input at bounding box center [808, 24] width 362 height 33
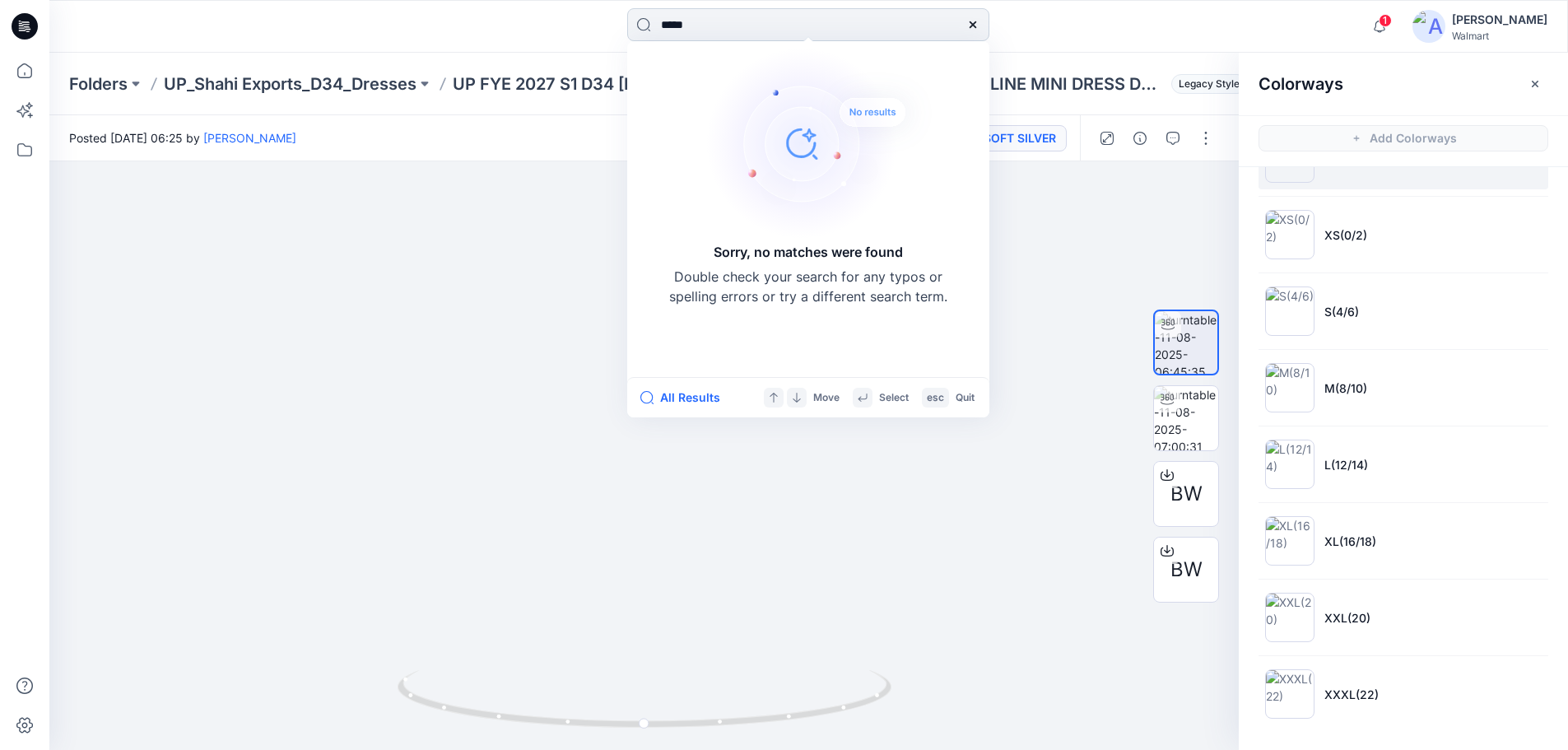
click at [672, 31] on input "*****" at bounding box center [808, 24] width 362 height 33
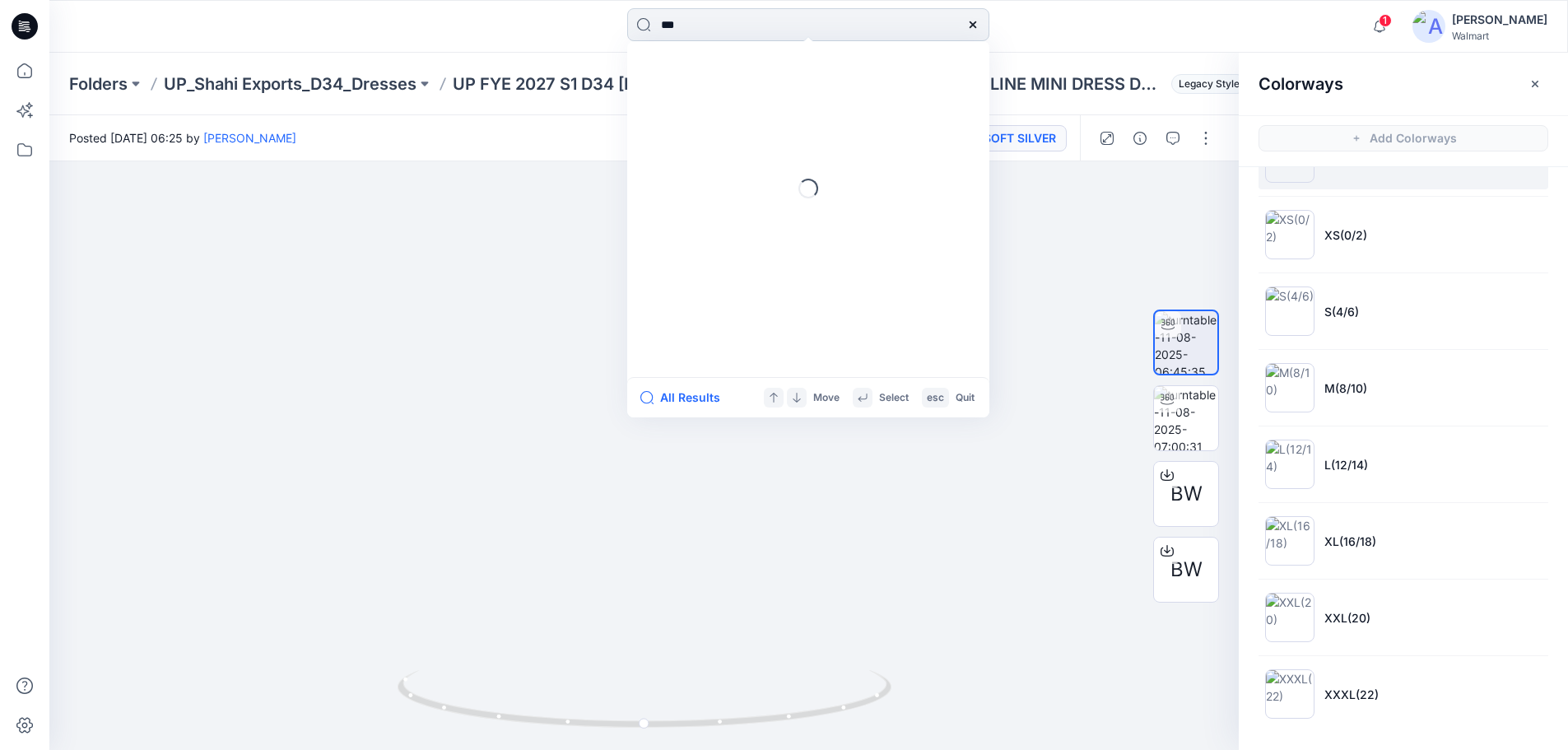
type input "***"
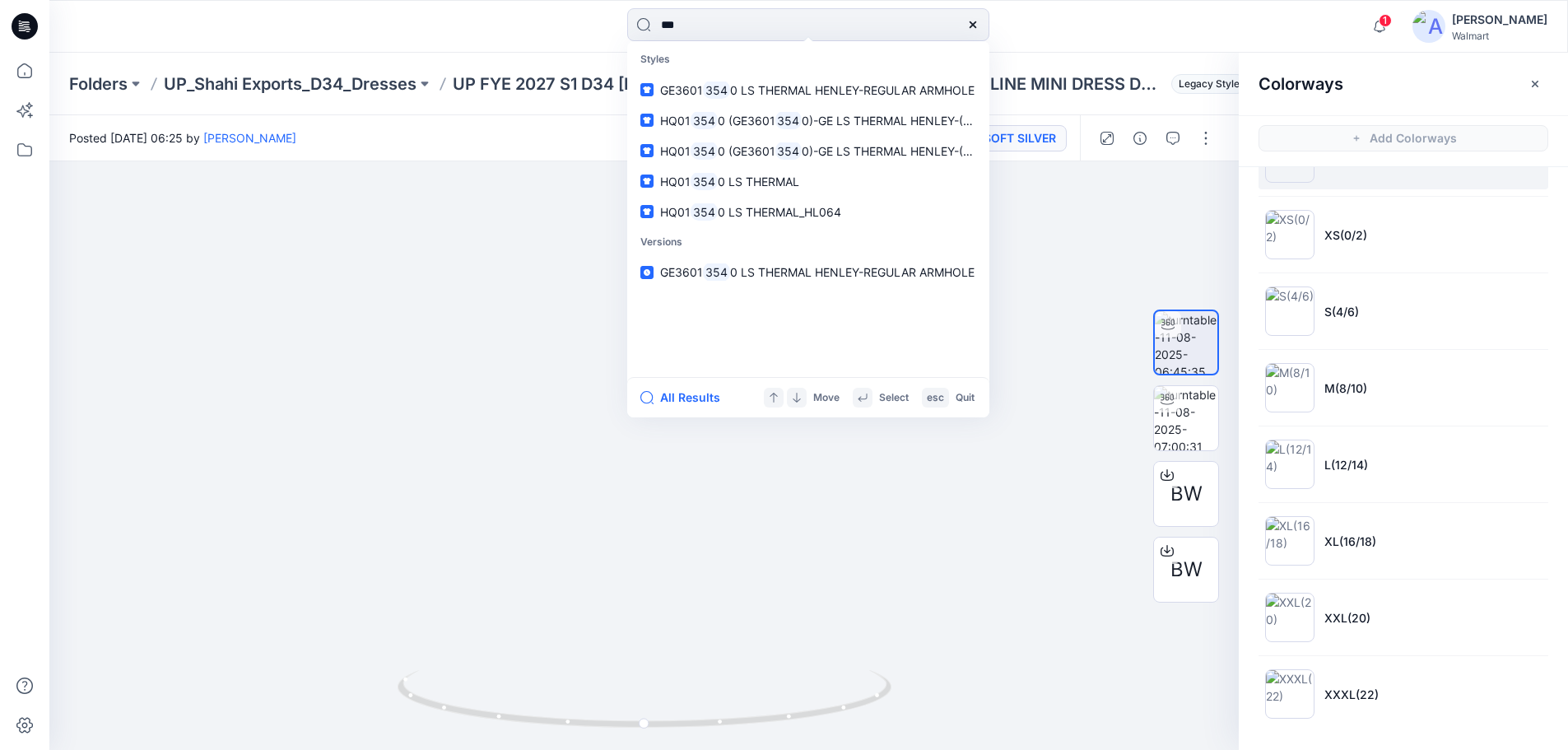
drag, startPoint x: 703, startPoint y: 30, endPoint x: 491, endPoint y: 31, distance: 212.0
click at [561, 31] on div "*** Styles GE3601 354 0 LS THERMAL HENLEY-REGULAR ARMHOLE HQ01 354 0 (GE3601 35…" at bounding box center [808, 26] width 759 height 36
click at [328, 42] on div at bounding box center [239, 26] width 379 height 36
